Goal: Transaction & Acquisition: Book appointment/travel/reservation

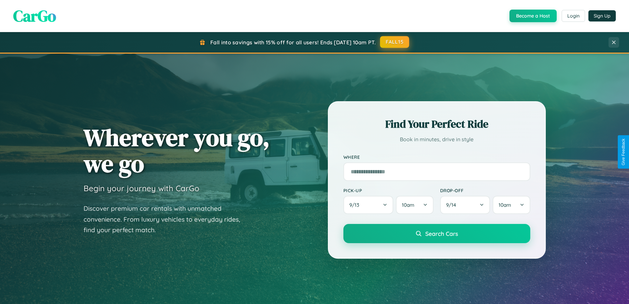
click at [395, 42] on button "FALL15" at bounding box center [394, 42] width 29 height 12
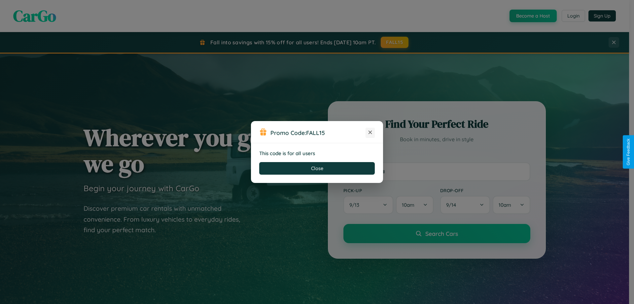
click at [370, 132] on icon at bounding box center [370, 132] width 7 height 7
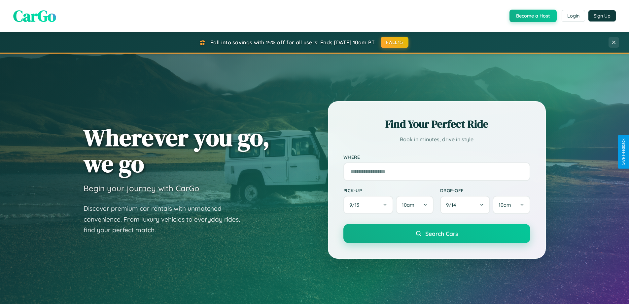
scroll to position [1061, 0]
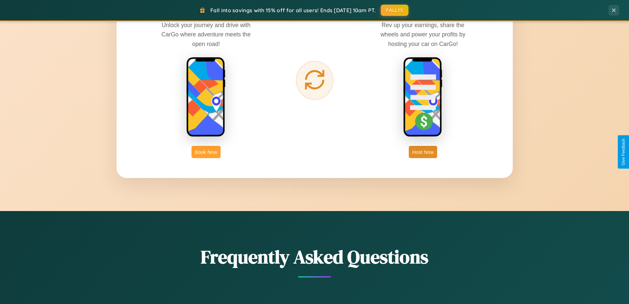
click at [206, 152] on button "Book Now" at bounding box center [206, 152] width 29 height 12
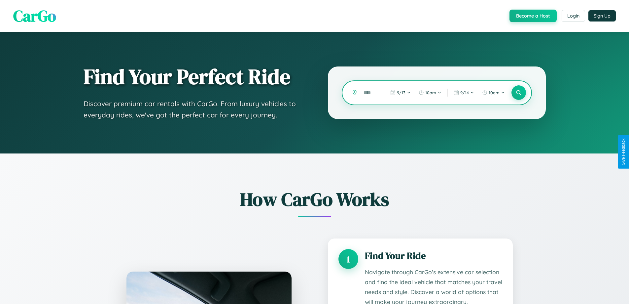
click at [369, 92] on input "text" at bounding box center [368, 93] width 17 height 12
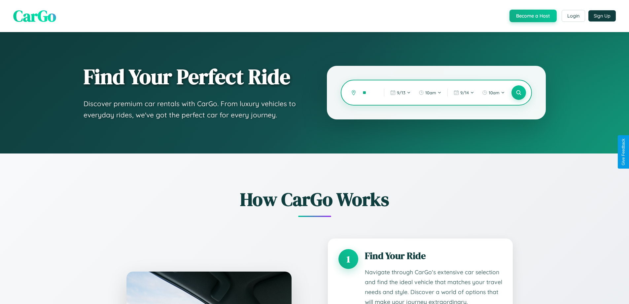
type input "*"
type input "******"
click at [519, 92] on icon at bounding box center [519, 93] width 6 height 6
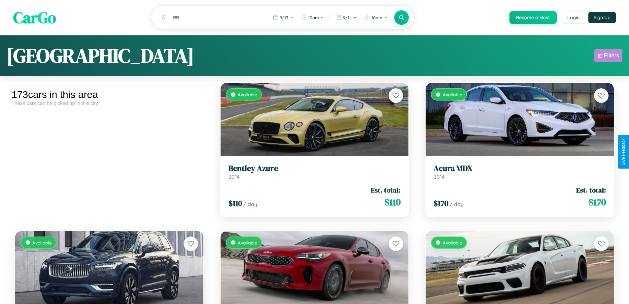
click at [608, 56] on div "Filters" at bounding box center [611, 55] width 15 height 7
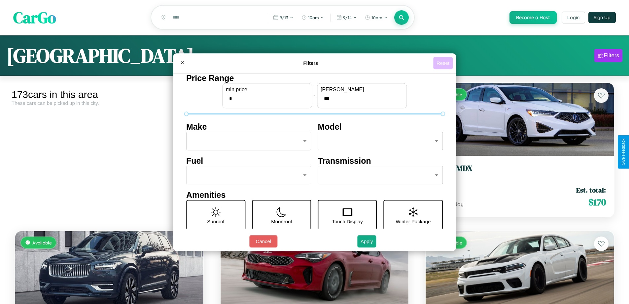
click at [444, 63] on button "Reset" at bounding box center [442, 63] width 19 height 12
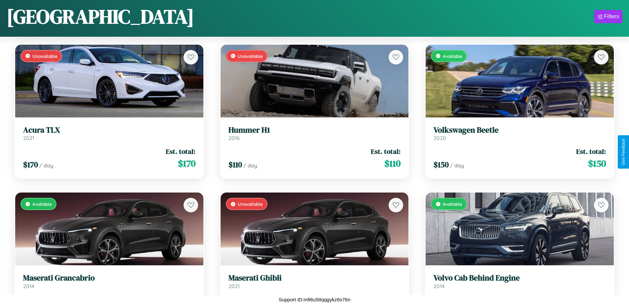
scroll to position [3051, 0]
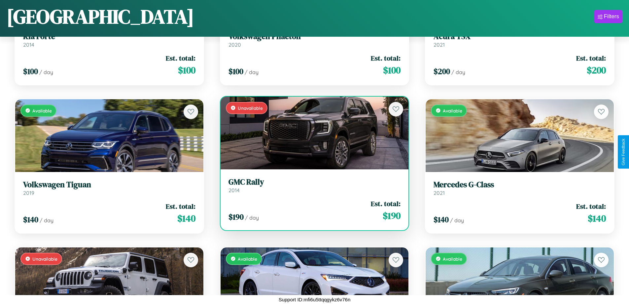
click at [312, 188] on link "GMC Rally 2014" at bounding box center [315, 185] width 172 height 16
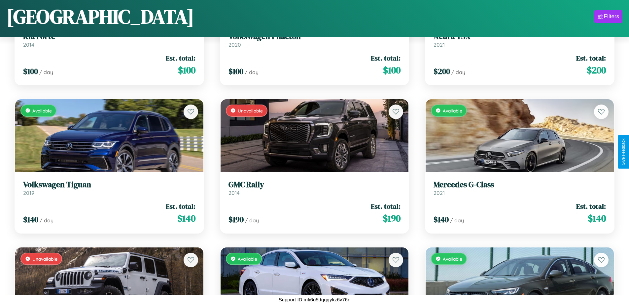
scroll to position [2212, 0]
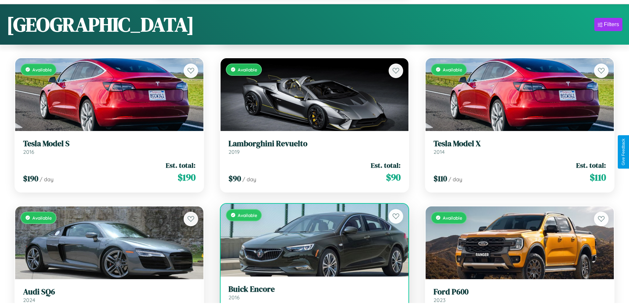
click at [312, 295] on link "Buick Encore 2016" at bounding box center [315, 292] width 172 height 16
